Goal: Task Accomplishment & Management: Manage account settings

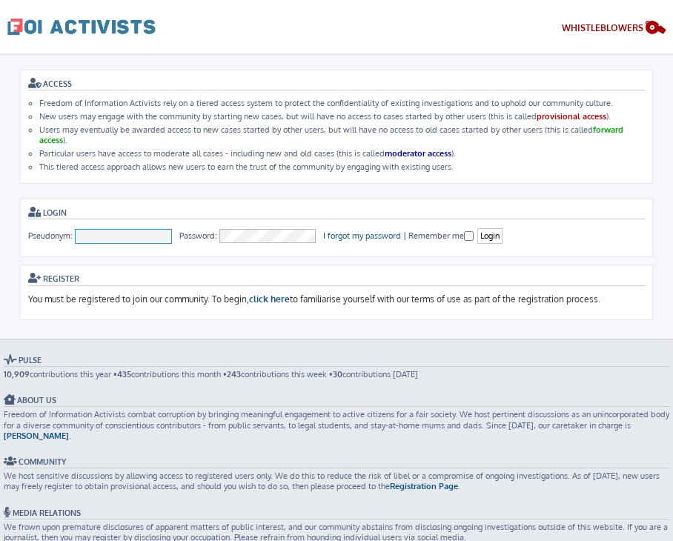
click at [115, 229] on input "Pseudonym:" at bounding box center [123, 236] width 97 height 15
type input "[PERSON_NAME]"
click at [478, 228] on input "Login" at bounding box center [490, 236] width 25 height 16
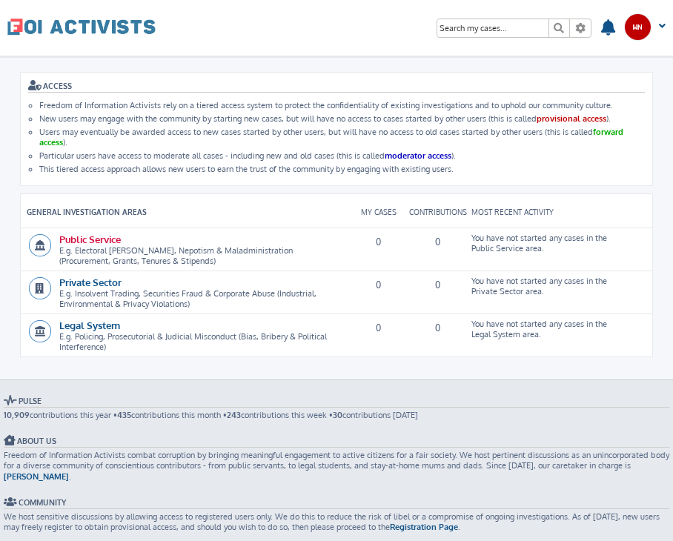
click at [74, 234] on link "Public Service" at bounding box center [90, 239] width 62 height 13
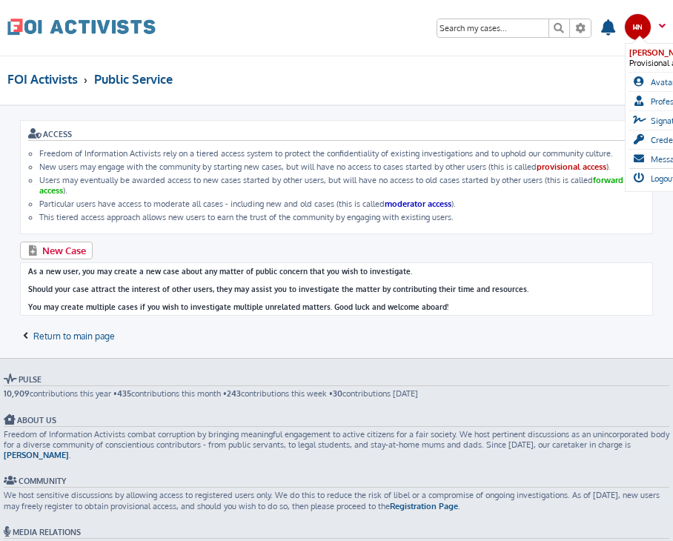
click at [662, 24] on span at bounding box center [660, 32] width 11 height 16
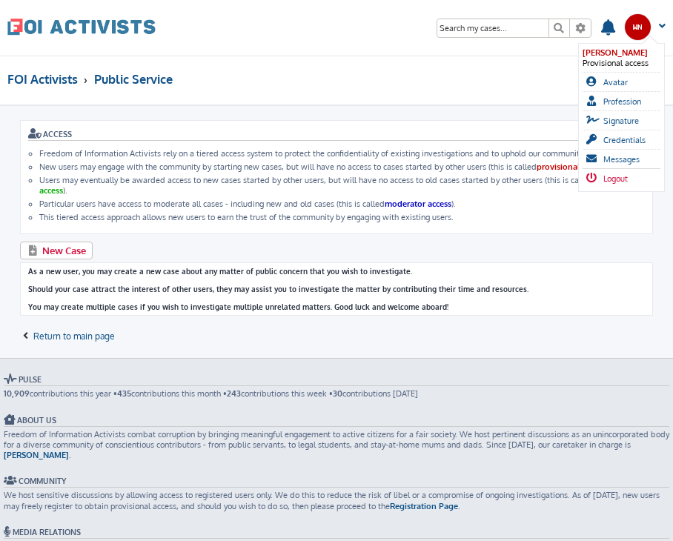
drag, startPoint x: 611, startPoint y: 183, endPoint x: 611, endPoint y: 173, distance: 10.4
click at [611, 173] on ul "Willy Nilly Provisional access Avatar Profession Signature Credentials Messages…" at bounding box center [622, 117] width 88 height 149
click at [611, 174] on span "Logout" at bounding box center [616, 179] width 24 height 10
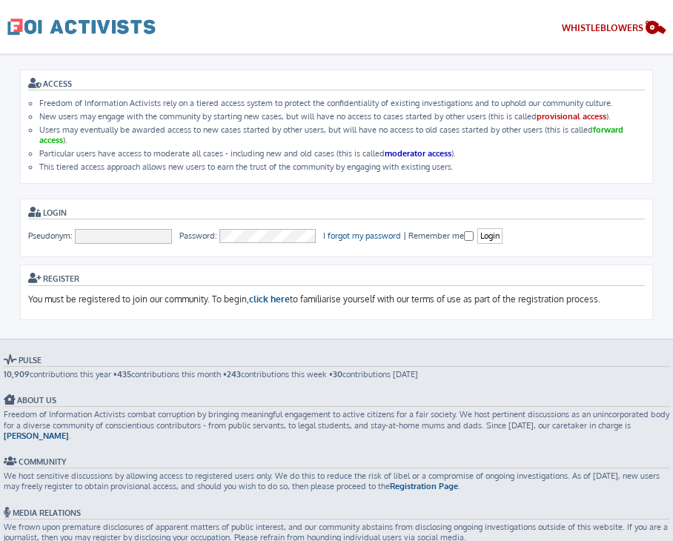
click at [136, 225] on form "Login Pseudonym: Password: I forgot my password | Remember me Login" at bounding box center [336, 228] width 633 height 59
click at [111, 229] on input "Pseudonym:" at bounding box center [123, 236] width 97 height 15
type input "To [PERSON_NAME]"
click at [492, 236] on input "Login" at bounding box center [490, 236] width 25 height 16
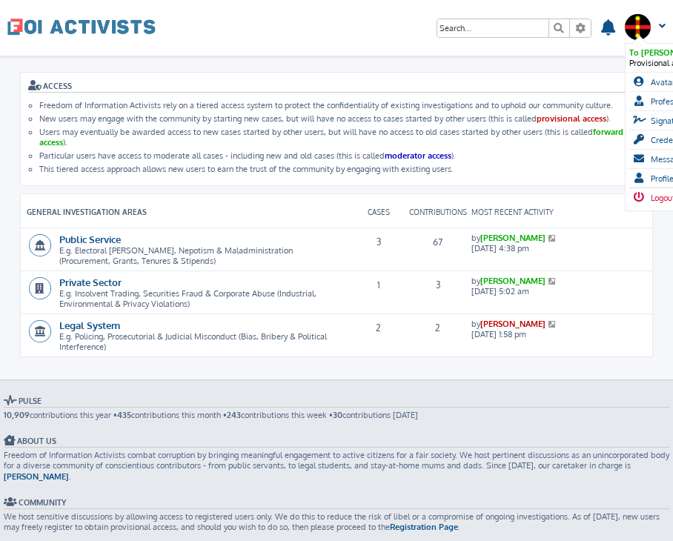
click at [653, 193] on span "Logout" at bounding box center [663, 198] width 24 height 10
